Goal: Transaction & Acquisition: Purchase product/service

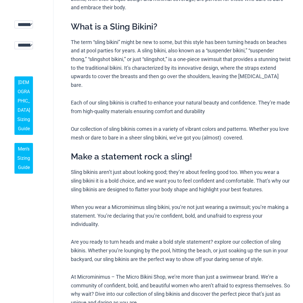
scroll to position [124, 0]
click at [23, 105] on link "[DEMOGRAPHIC_DATA] Sizing Guide" at bounding box center [23, 106] width 19 height 58
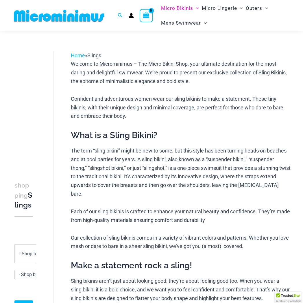
scroll to position [9, 0]
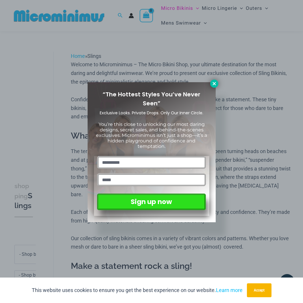
click at [216, 80] on button at bounding box center [214, 84] width 8 height 8
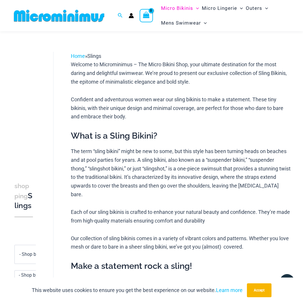
click at [9, 86] on div "**********" at bounding box center [151, 280] width 303 height 498
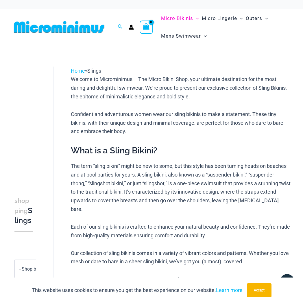
scroll to position [0, 0]
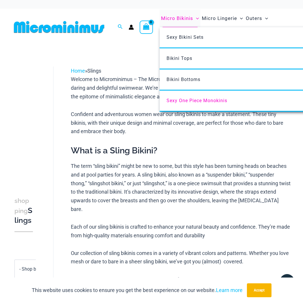
click at [186, 17] on span "Micro Bikinis" at bounding box center [177, 18] width 32 height 15
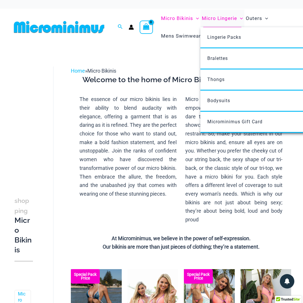
click at [208, 18] on span "Micro Lingerie" at bounding box center [219, 18] width 35 height 15
